Goal: Task Accomplishment & Management: Complete application form

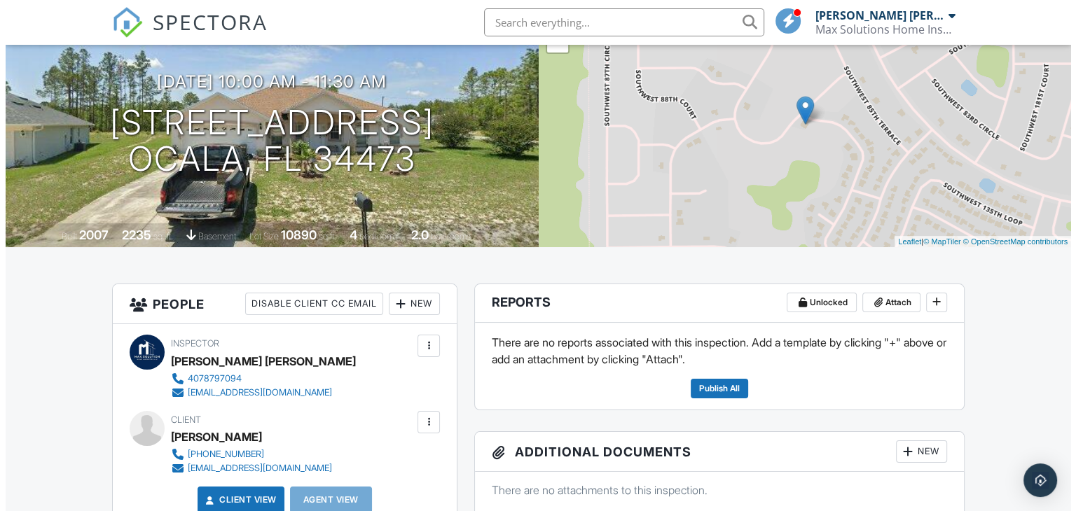
scroll to position [210, 0]
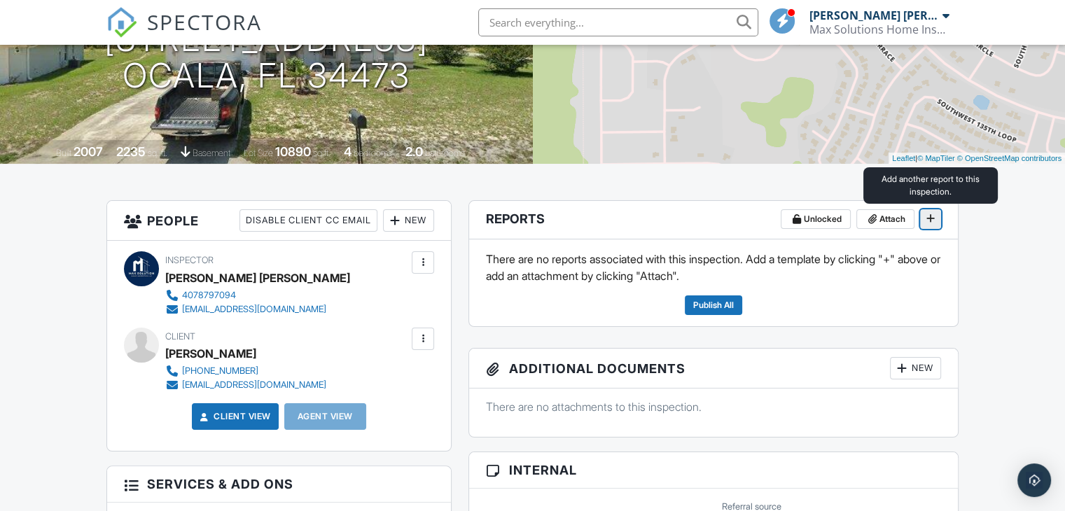
click at [934, 220] on icon at bounding box center [930, 219] width 8 height 10
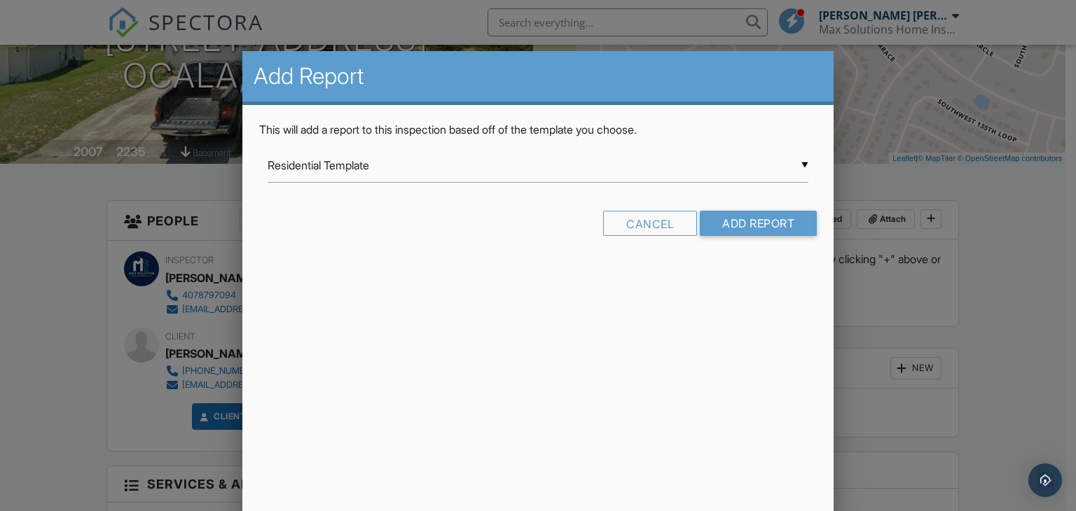
click at [507, 165] on div "▼ Residential Template Residential Template Room-by-Room Residential Template […" at bounding box center [537, 165] width 541 height 34
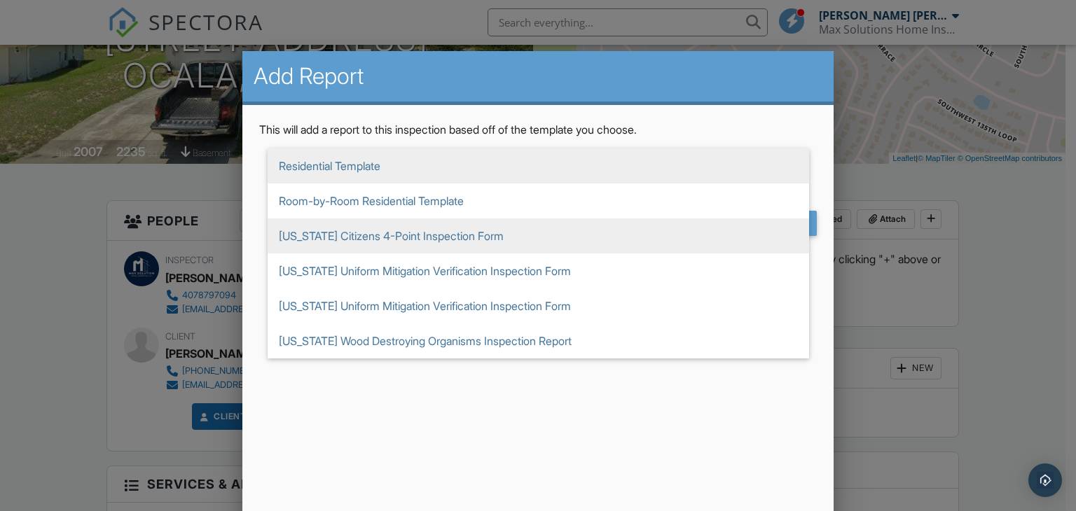
click at [361, 235] on span "[US_STATE] Citizens 4-Point Inspection Form" at bounding box center [537, 235] width 541 height 35
type input "[US_STATE] Citizens 4-Point Inspection Form"
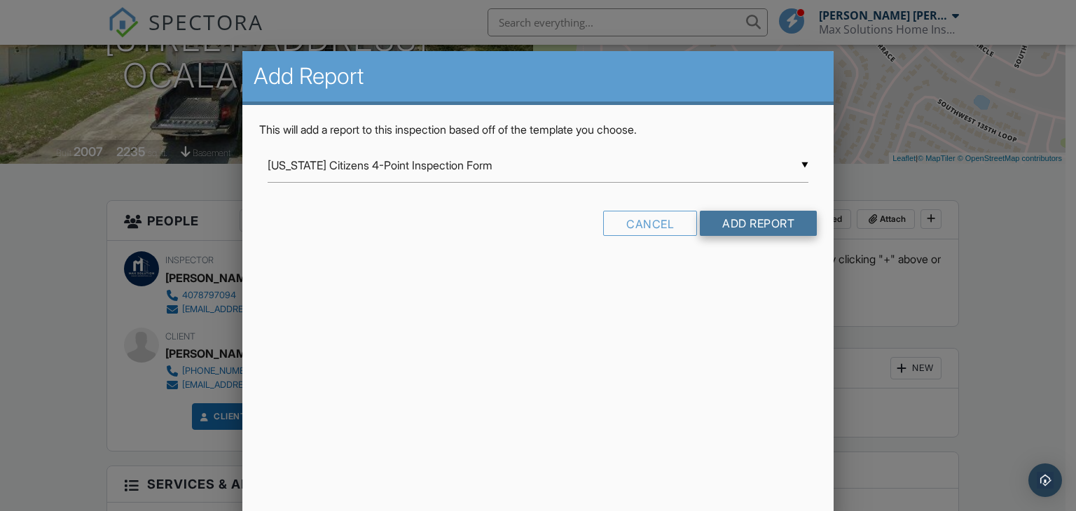
click at [740, 223] on input "Add Report" at bounding box center [757, 223] width 117 height 25
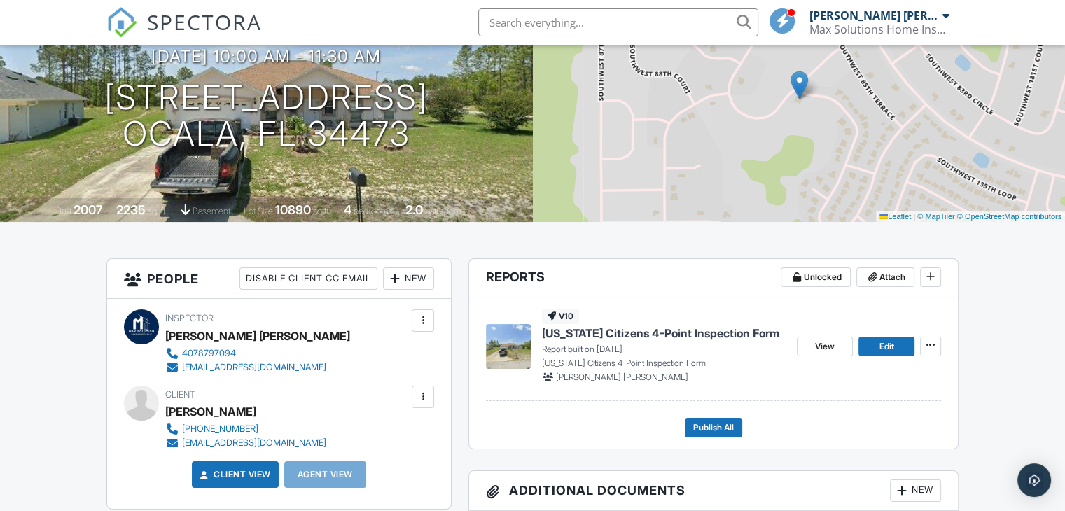
scroll to position [210, 0]
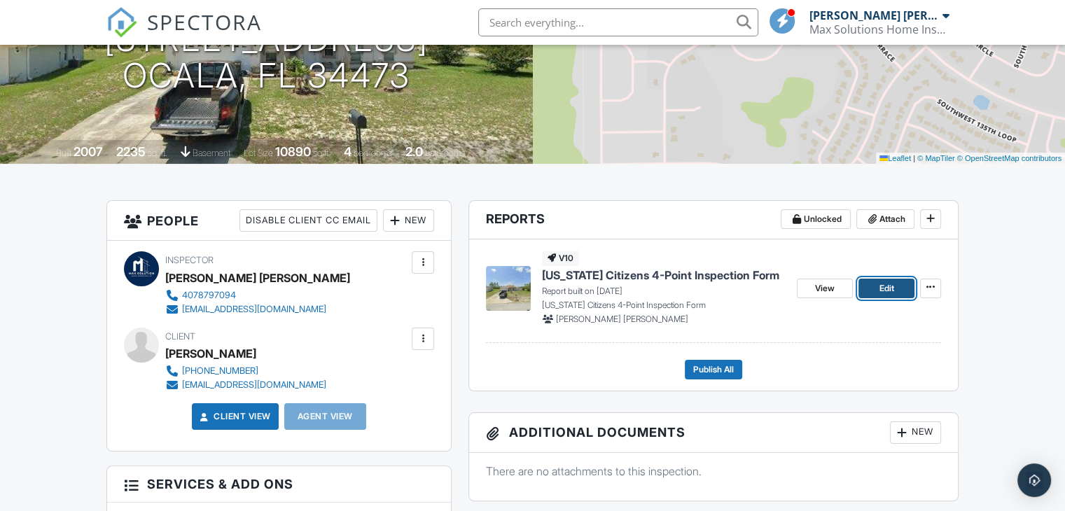
click at [882, 289] on span "Edit" at bounding box center [886, 288] width 15 height 14
